Goal: Check status: Check status

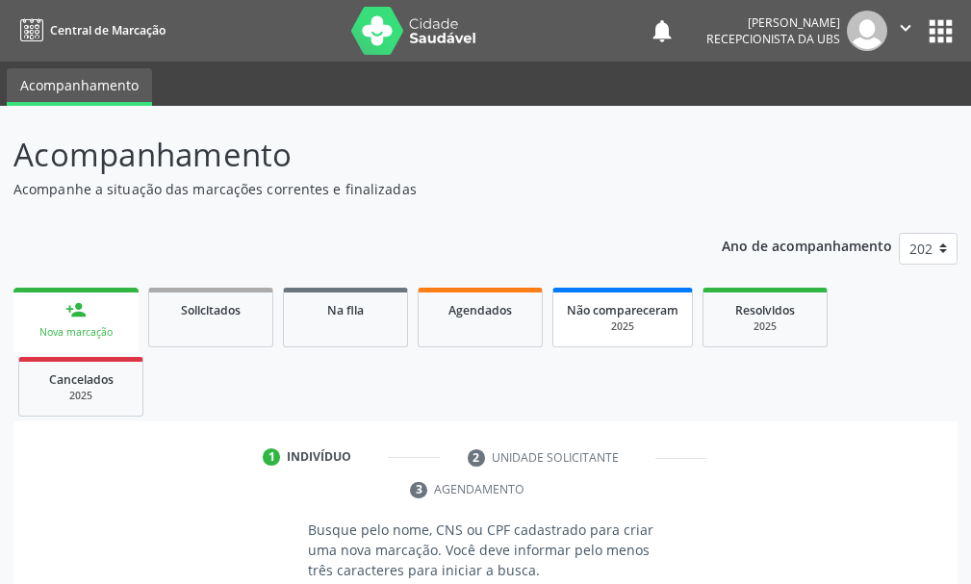
scroll to position [8, 0]
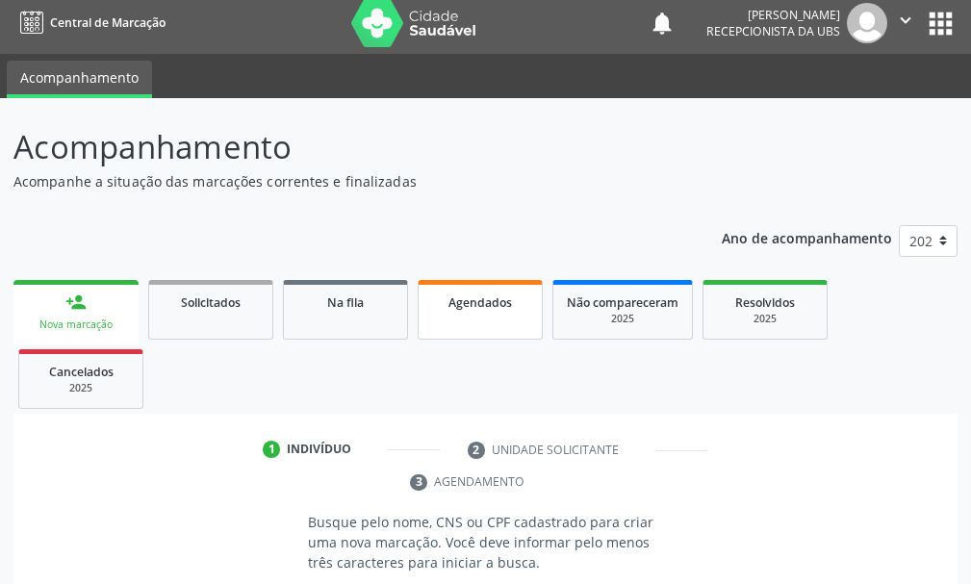
click at [498, 300] on span "Agendados" at bounding box center [480, 302] width 64 height 16
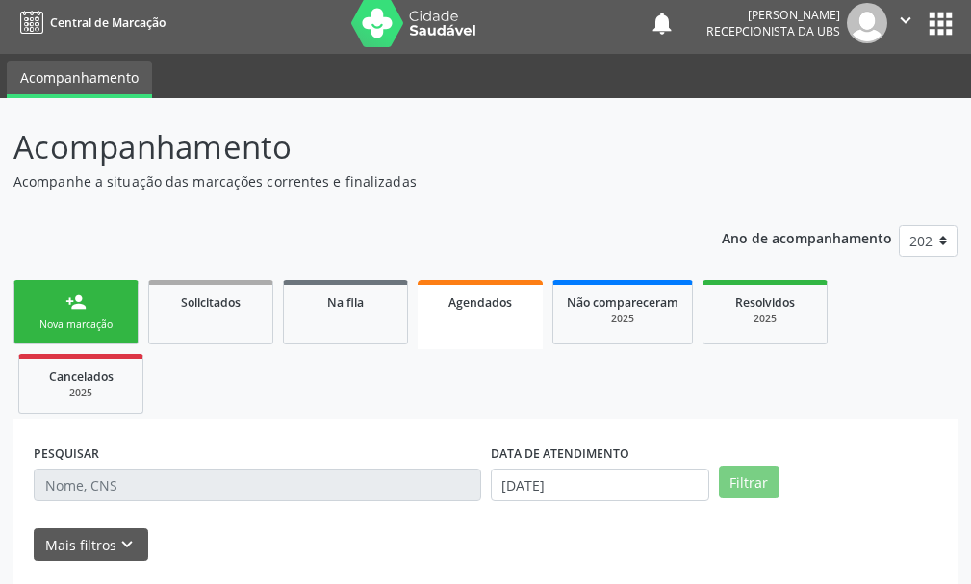
click at [498, 300] on span "Agendados" at bounding box center [480, 302] width 64 height 16
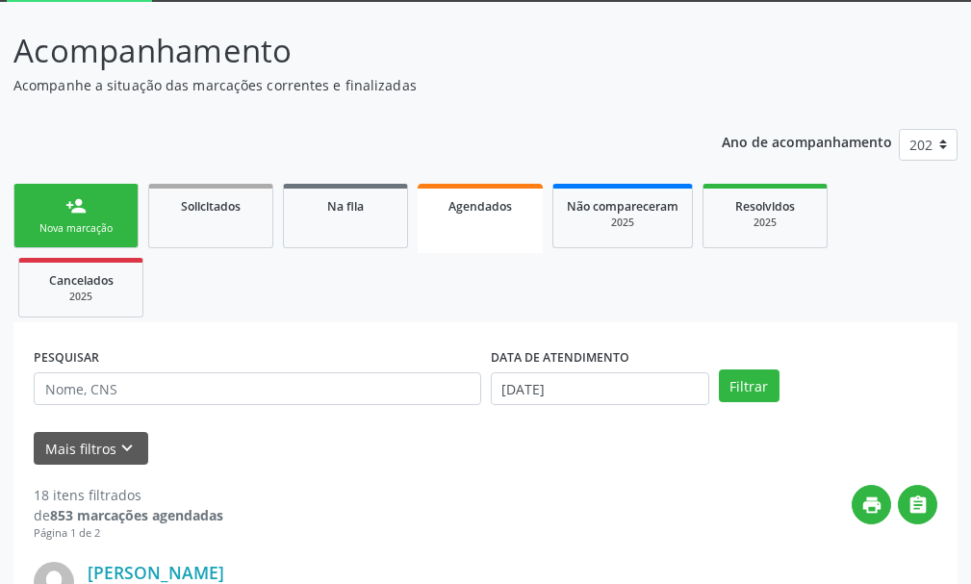
scroll to position [200, 0]
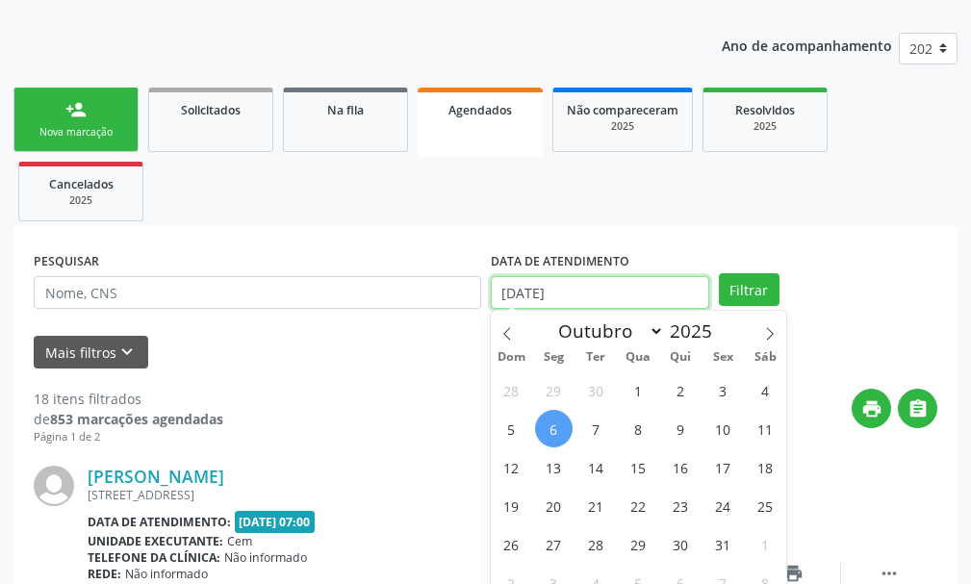
click at [604, 288] on input "[DATE]" at bounding box center [600, 292] width 218 height 33
drag, startPoint x: 506, startPoint y: 331, endPoint x: 506, endPoint y: 315, distance: 16.4
click at [506, 322] on span at bounding box center [507, 327] width 33 height 33
select select "8"
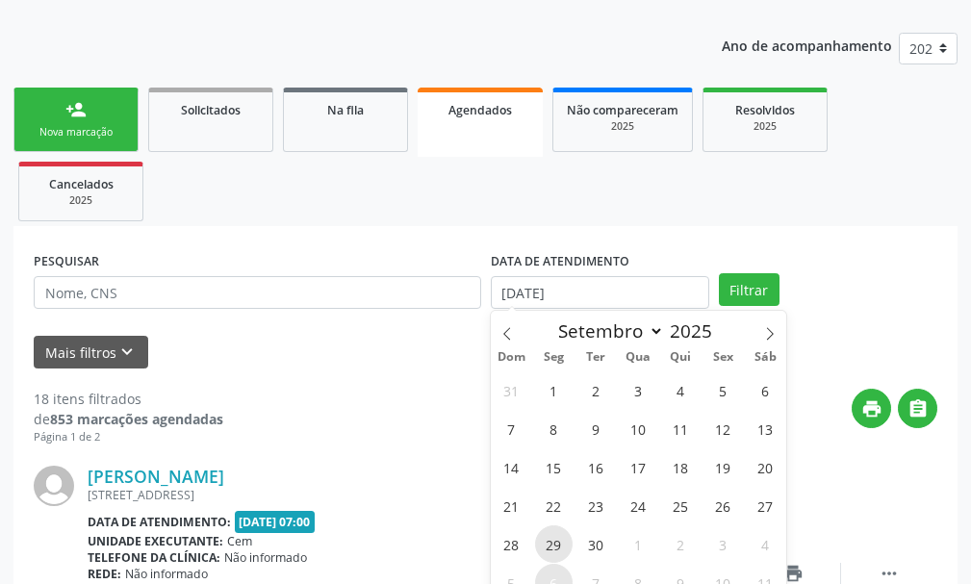
click at [560, 546] on span "29" at bounding box center [554, 544] width 38 height 38
type input "[DATE]"
click at [560, 546] on span "29" at bounding box center [554, 544] width 38 height 38
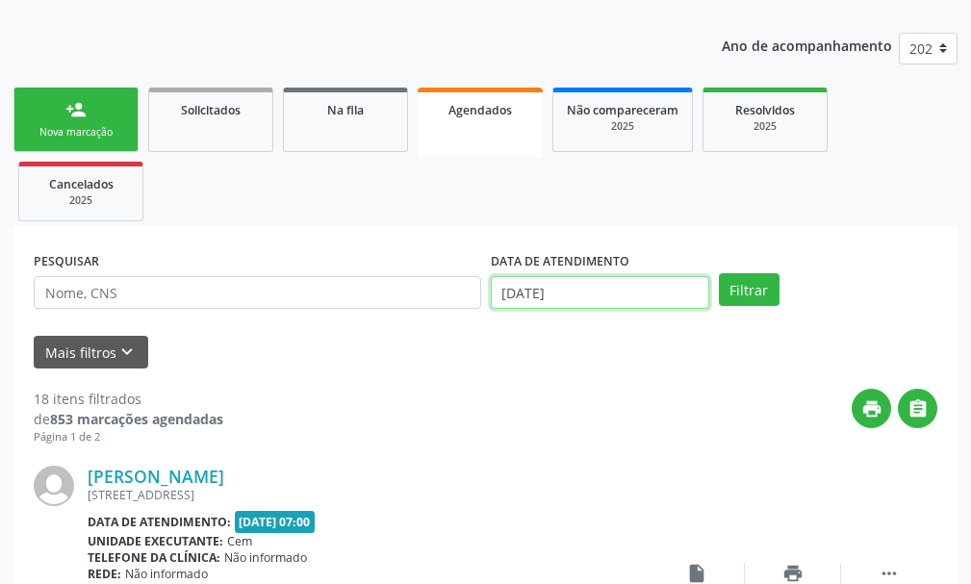
click at [620, 295] on input "[DATE]" at bounding box center [600, 292] width 218 height 33
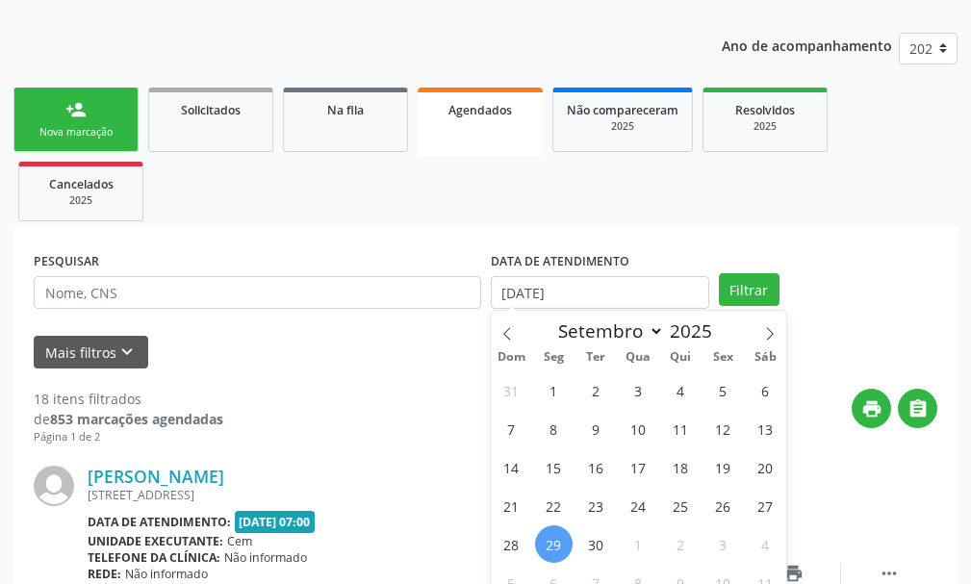
click at [560, 547] on span "29" at bounding box center [554, 544] width 38 height 38
type input "[DATE]"
click at [560, 547] on span "29" at bounding box center [554, 544] width 38 height 38
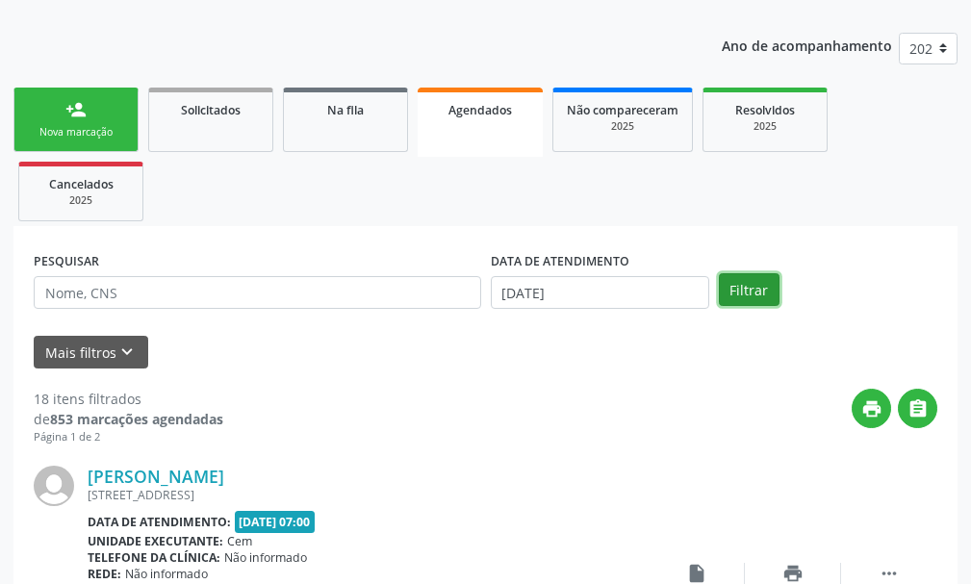
click at [747, 282] on button "Filtrar" at bounding box center [749, 289] width 61 height 33
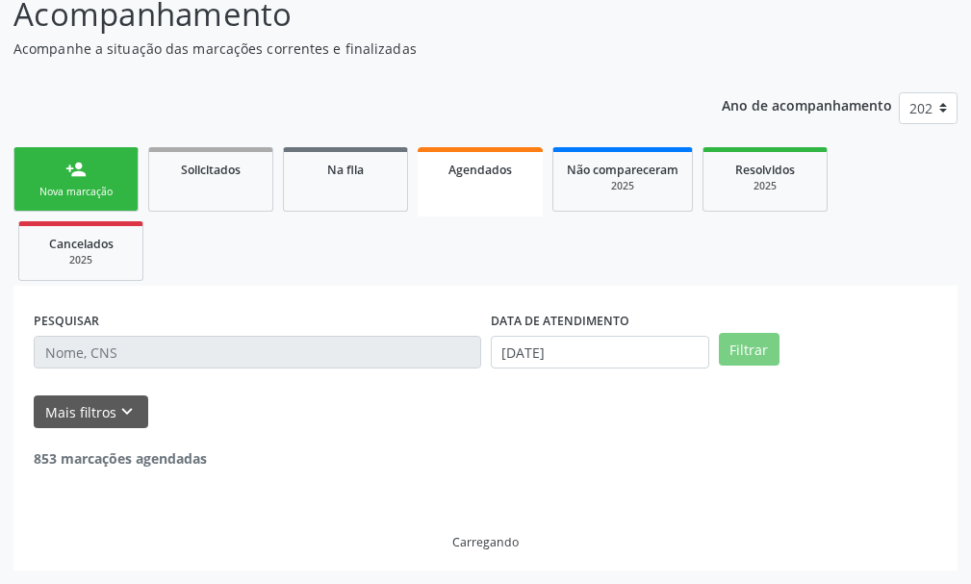
click at [747, 282] on ul "person_add Nova marcação Solicitados Na fila Agendados Não compareceram 2025 Re…" at bounding box center [485, 213] width 944 height 143
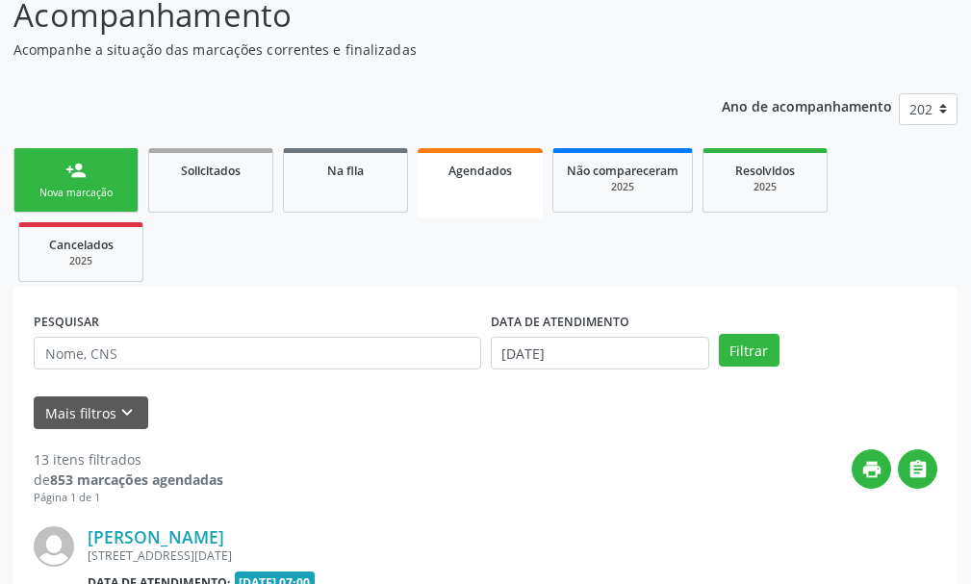
scroll to position [0, 0]
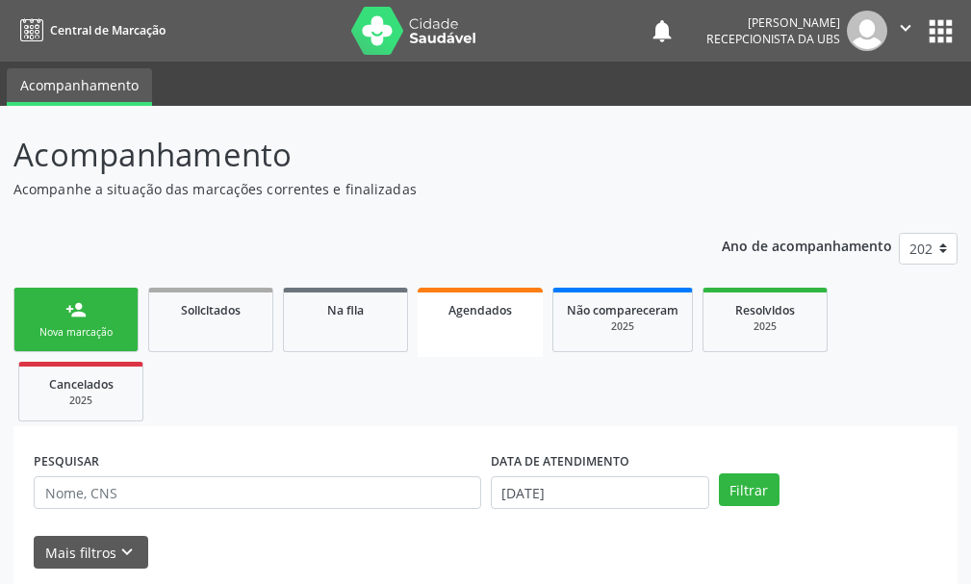
click at [83, 340] on div "Nova marcação" at bounding box center [76, 332] width 96 height 14
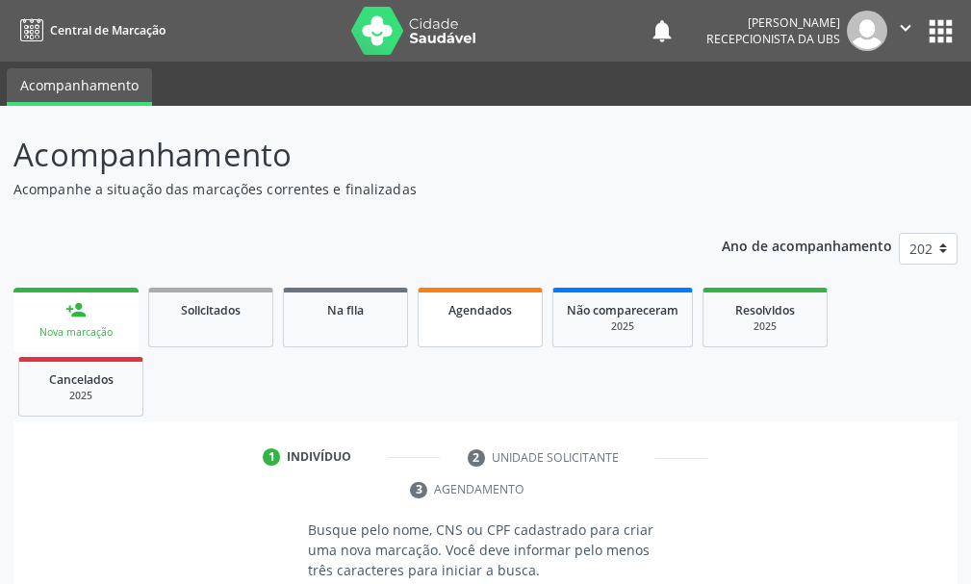
scroll to position [96, 0]
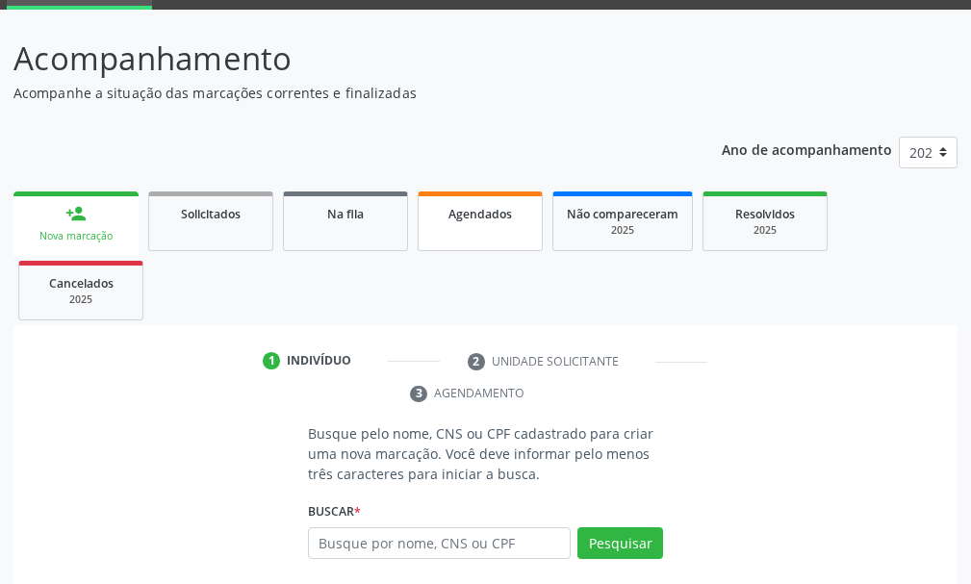
click at [486, 212] on span "Agendados" at bounding box center [480, 214] width 64 height 16
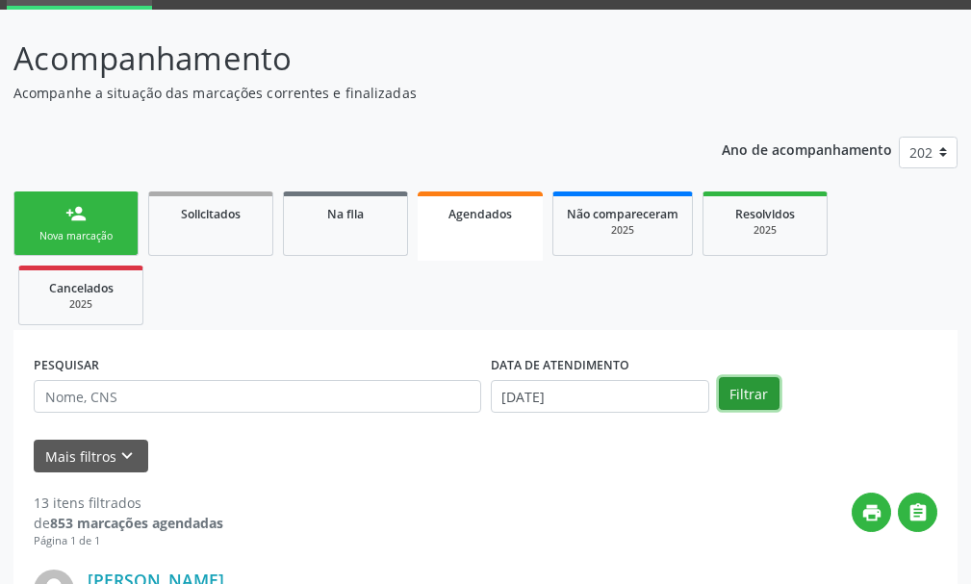
click at [752, 402] on button "Filtrar" at bounding box center [749, 393] width 61 height 33
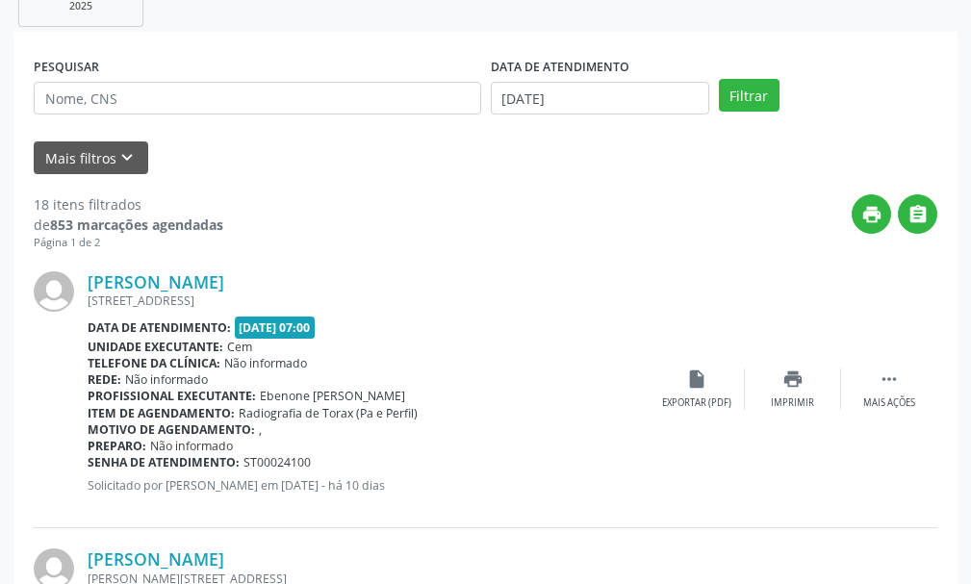
scroll to position [0, 0]
